Goal: Answer question/provide support

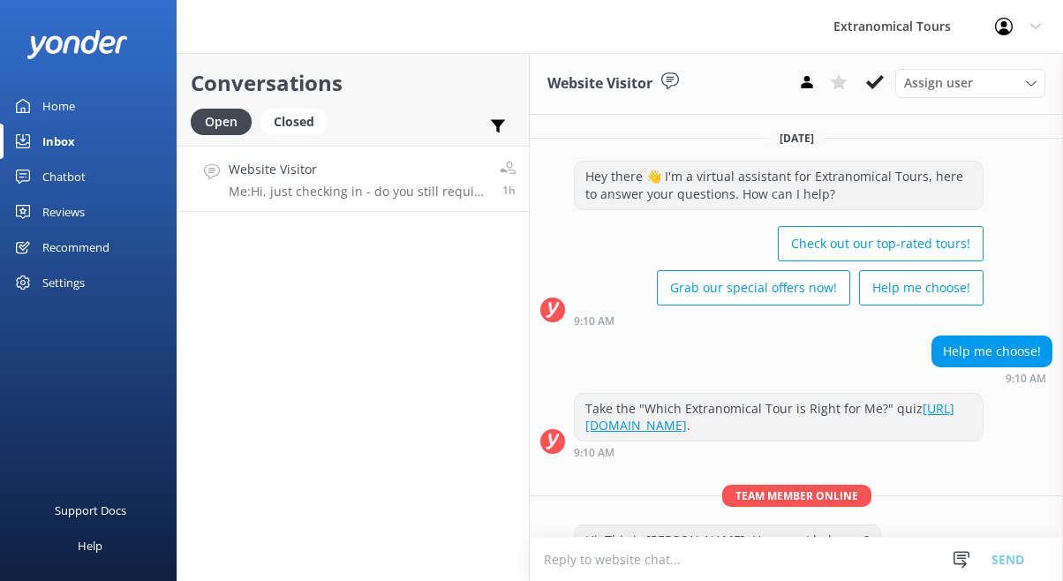
scroll to position [137, 0]
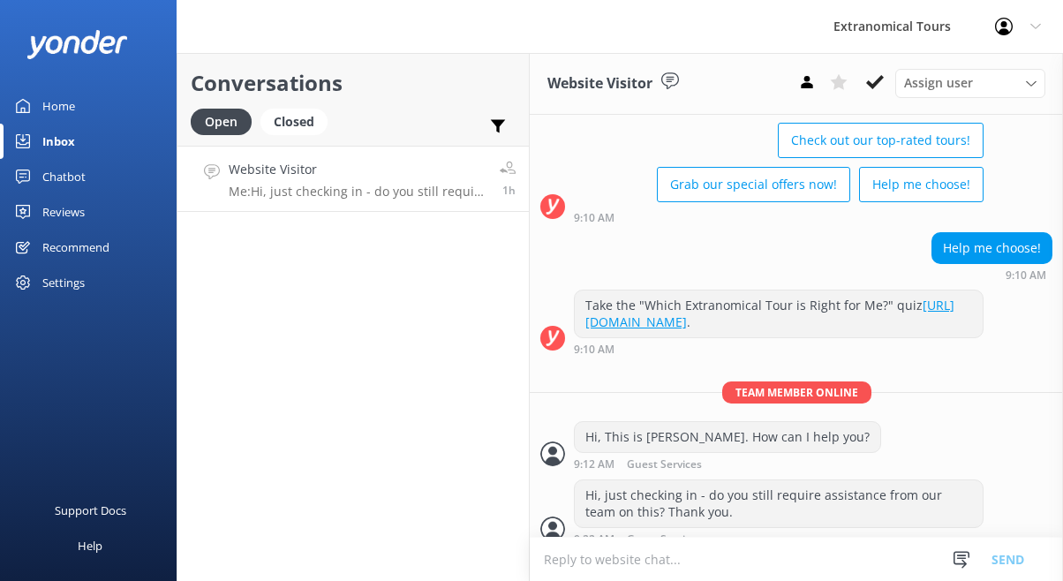
scroll to position [137, 0]
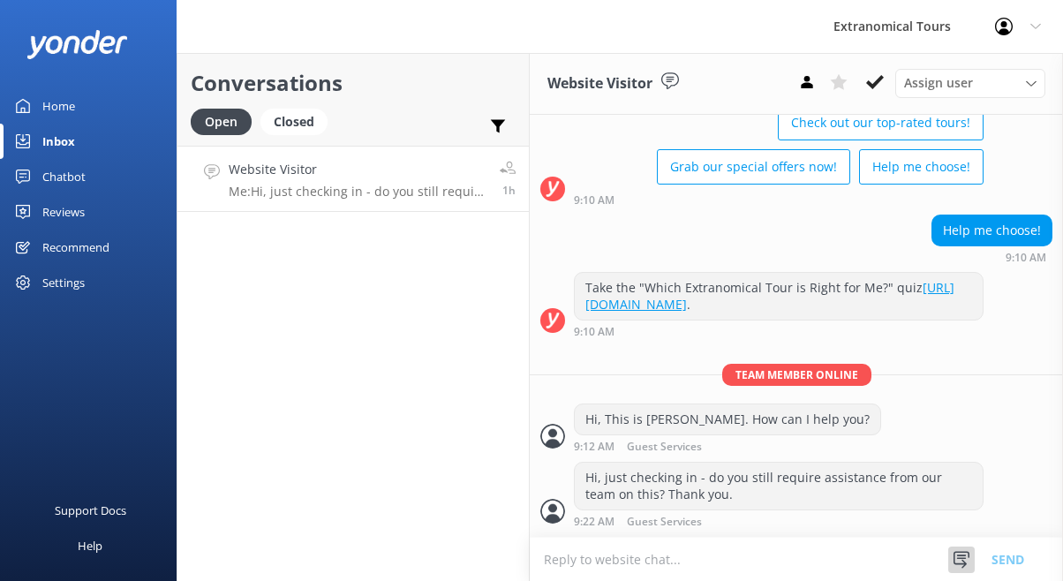
click at [960, 562] on icon at bounding box center [962, 560] width 18 height 18
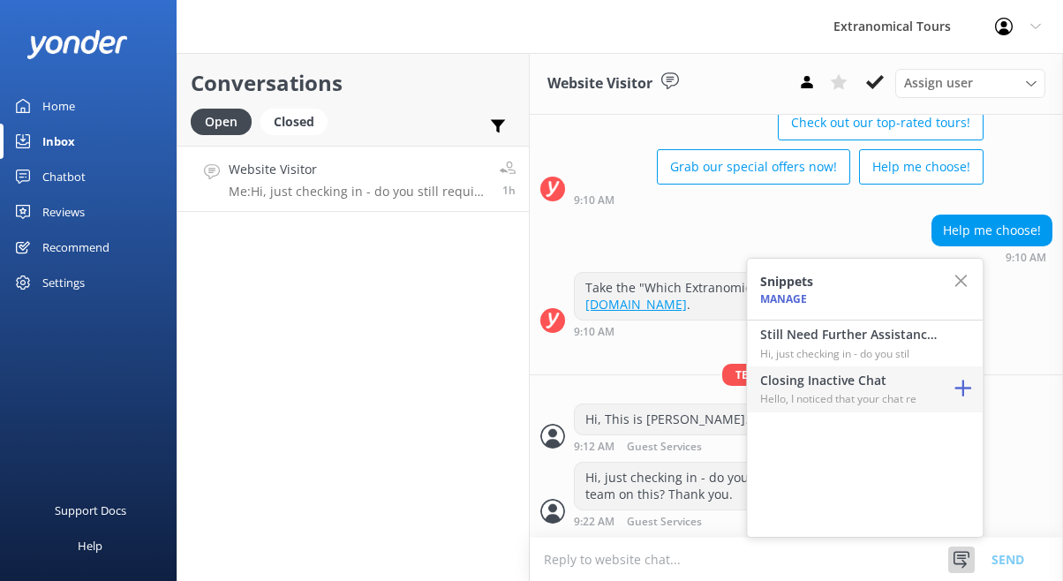
click at [915, 383] on h4 "Closing Inactive Chat" at bounding box center [848, 380] width 177 height 19
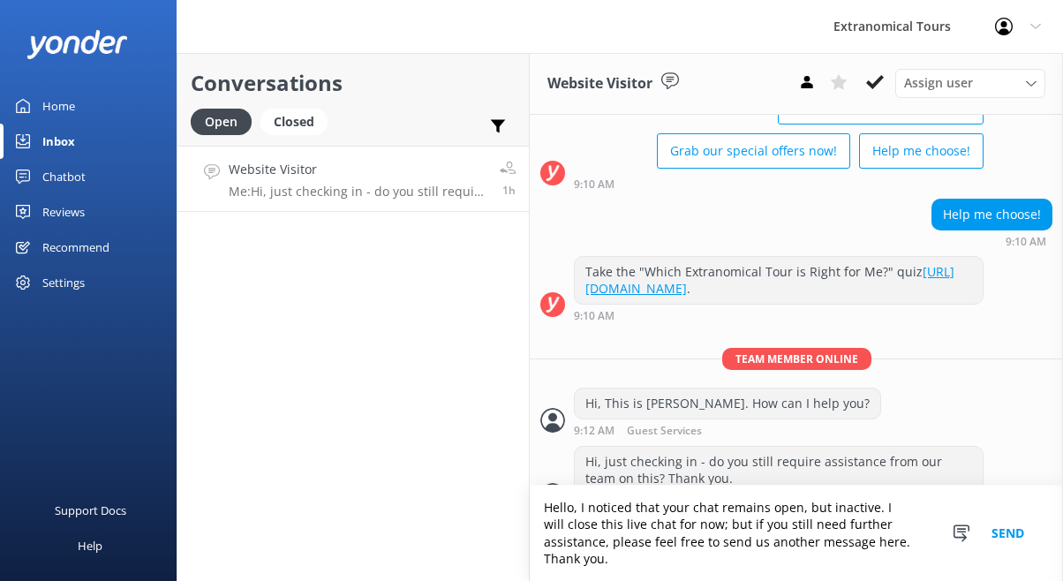
click at [1002, 536] on button "Send" at bounding box center [1008, 533] width 66 height 95
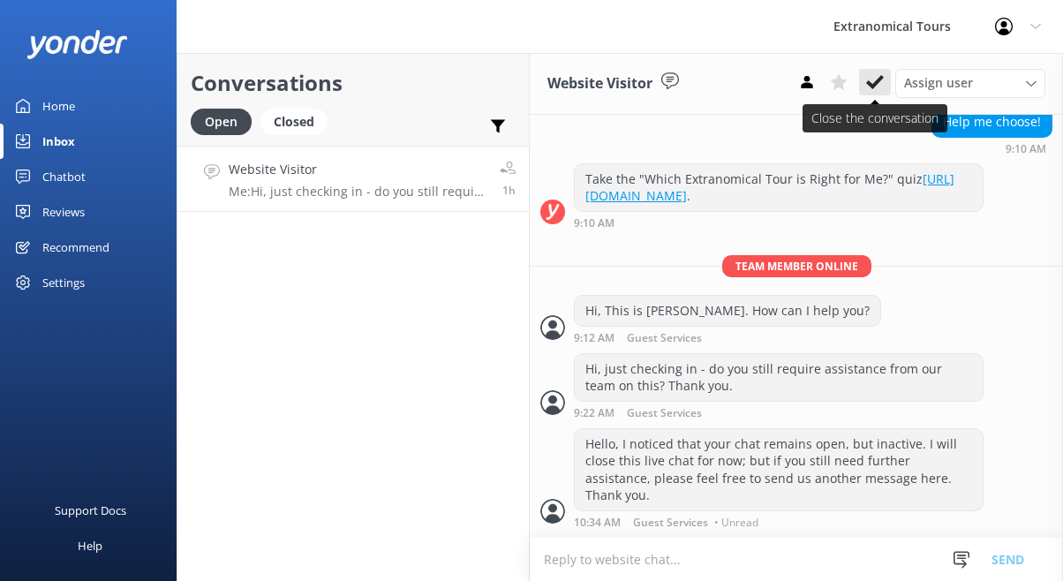
scroll to position [246, 0]
click at [873, 79] on icon at bounding box center [875, 82] width 18 height 18
